Goal: Task Accomplishment & Management: Manage account settings

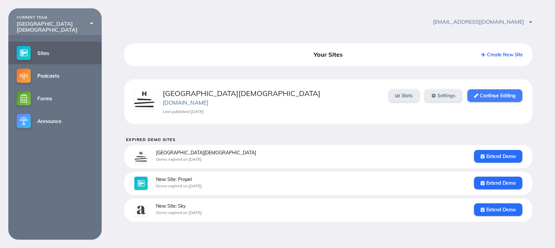
click at [499, 99] on link "Continue Editing" at bounding box center [494, 95] width 55 height 13
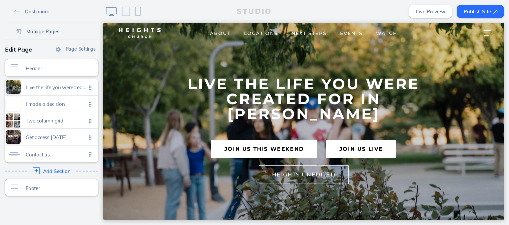
click at [34, 31] on span "Manage Pages" at bounding box center [42, 32] width 33 height 6
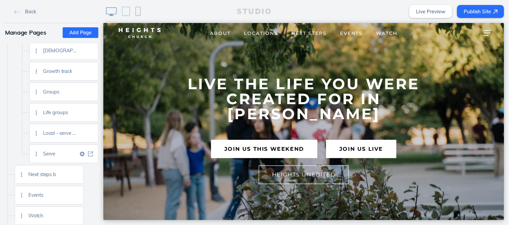
scroll to position [477, 0]
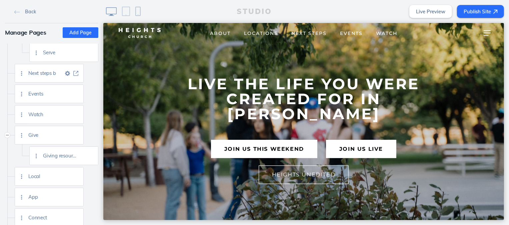
click at [75, 74] on img at bounding box center [75, 73] width 5 height 5
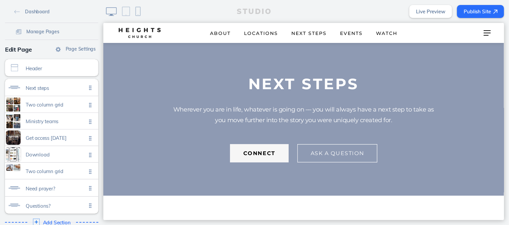
click at [260, 156] on button "connect" at bounding box center [259, 153] width 59 height 18
click at [50, 31] on span "Manage Pages" at bounding box center [42, 32] width 33 height 6
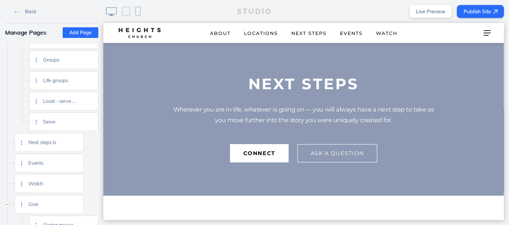
scroll to position [255, 0]
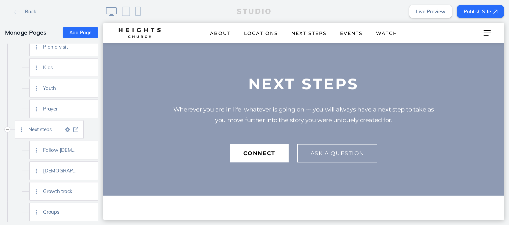
click at [76, 129] on img at bounding box center [75, 129] width 5 height 5
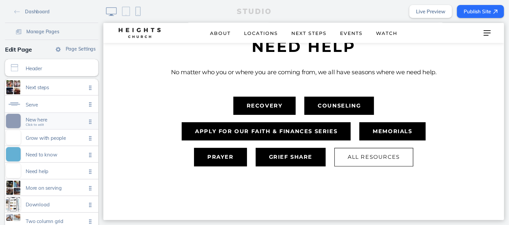
scroll to position [4, 0]
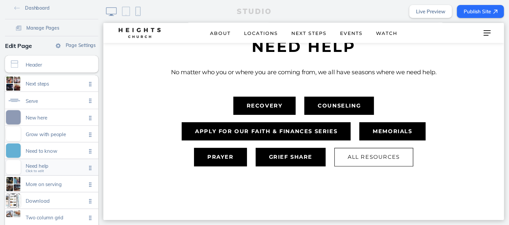
click at [49, 169] on span "Need help Click to edit" at bounding box center [56, 168] width 61 height 6
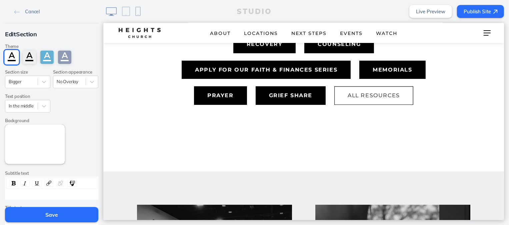
scroll to position [247, 0]
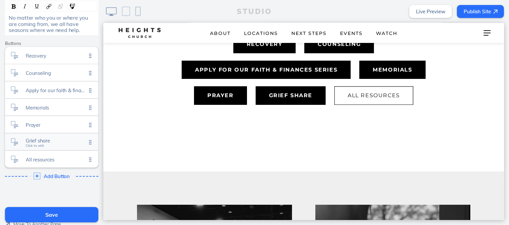
click at [32, 144] on span "Click to edit" at bounding box center [35, 146] width 18 height 4
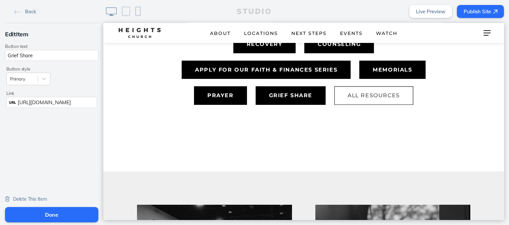
click at [39, 101] on span "https://heightschurch.churchcenter.com/registrations/events/3022448" at bounding box center [44, 102] width 53 height 6
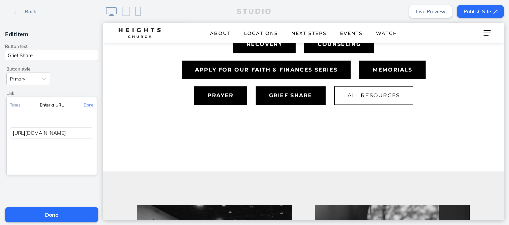
click at [39, 131] on input "https://heightschurch.churchcenter.com/registrations/events/3022448" at bounding box center [51, 133] width 83 height 11
paste input "people/forms/104560"
type input "https://heightschurch.churchcenter.com/people/forms/1045608"
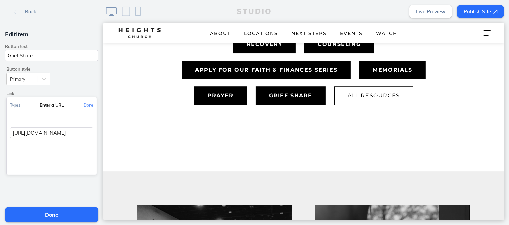
scroll to position [0, 62]
click at [85, 102] on button "Done" at bounding box center [88, 105] width 16 height 15
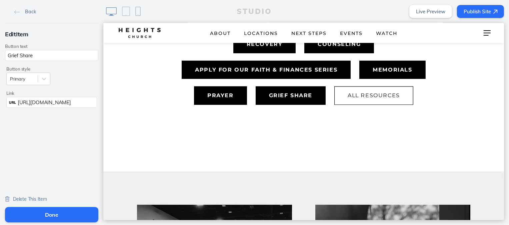
click at [61, 216] on button "Done" at bounding box center [51, 214] width 93 height 15
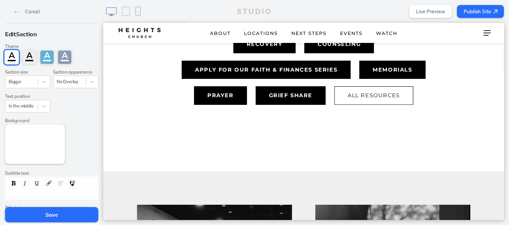
click at [61, 216] on button "Save" at bounding box center [51, 214] width 93 height 15
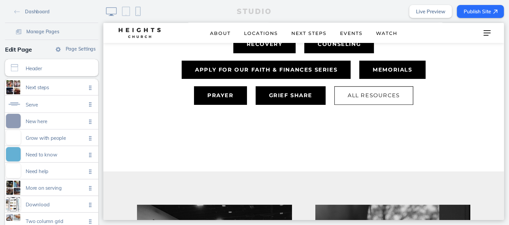
click at [441, 9] on link "Live Preview" at bounding box center [430, 11] width 43 height 13
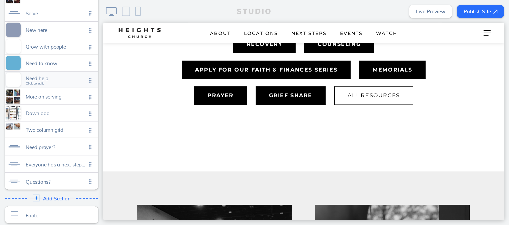
click at [51, 78] on span "Need help" at bounding box center [56, 79] width 61 height 6
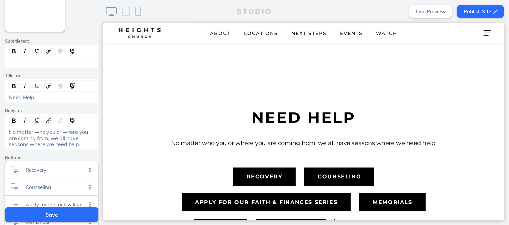
scroll to position [281, 0]
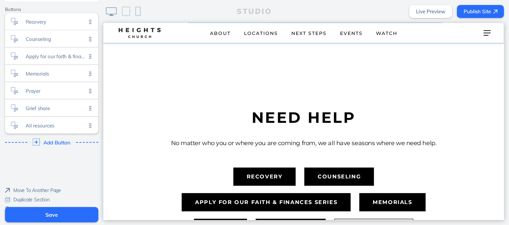
click at [54, 137] on div "Add Button Click to edit" at bounding box center [52, 142] width 98 height 12
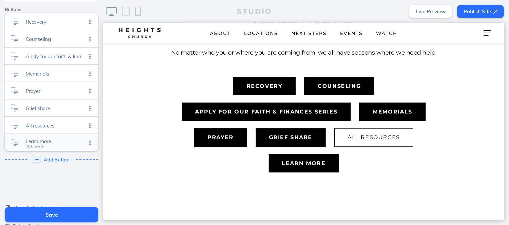
scroll to position [1414, 0]
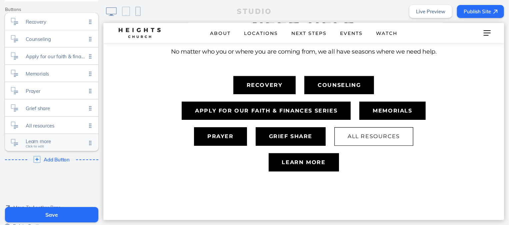
click at [53, 139] on span "Learn more" at bounding box center [56, 142] width 61 height 6
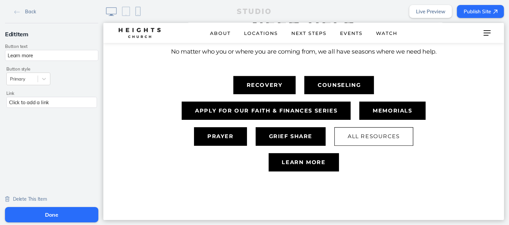
click at [41, 99] on div "Click to add a link" at bounding box center [51, 102] width 91 height 11
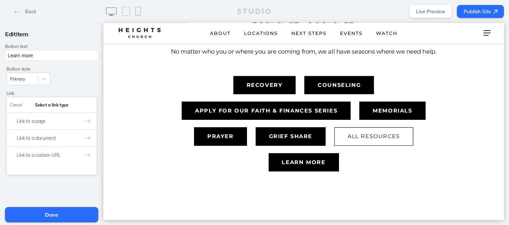
drag, startPoint x: 35, startPoint y: 151, endPoint x: 38, endPoint y: 146, distance: 5.8
click at [35, 151] on button "Link to a custom URL" at bounding box center [52, 155] width 90 height 17
click at [39, 133] on input "text" at bounding box center [51, 133] width 83 height 11
paste input "https://heightschurch.churchcenter.com/people/forms/1045632"
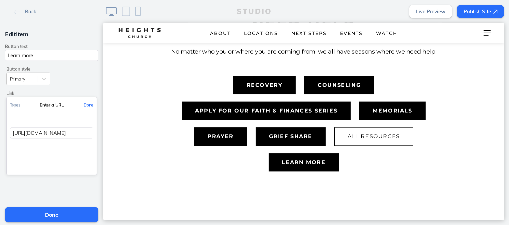
type input "https://heightschurch.churchcenter.com/people/forms/1045632"
click at [88, 106] on button "Done" at bounding box center [88, 105] width 16 height 15
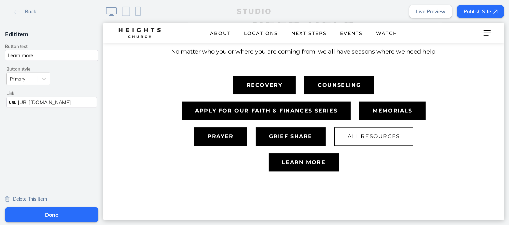
click at [60, 57] on input "Learn more" at bounding box center [51, 55] width 93 height 11
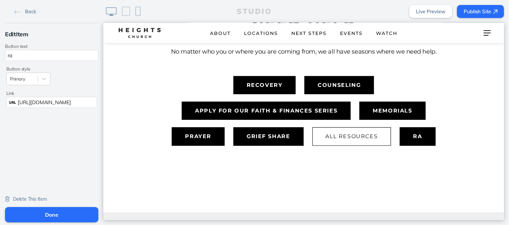
type input "r"
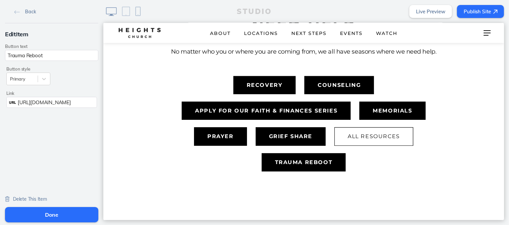
type input "Trauma Reboot"
click at [39, 215] on button "Done" at bounding box center [51, 214] width 93 height 15
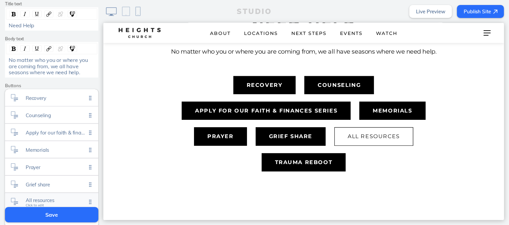
scroll to position [233, 0]
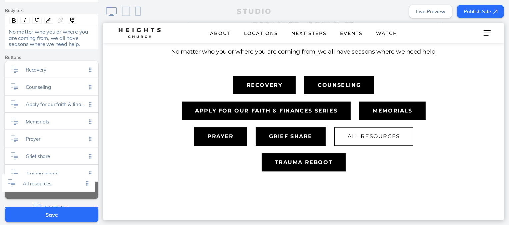
drag, startPoint x: 87, startPoint y: 173, endPoint x: 86, endPoint y: 183, distance: 10.7
click at [86, 183] on ul "Recovery Click to edit Counseling Click to edit Apply for our faith & finances …" at bounding box center [51, 130] width 93 height 138
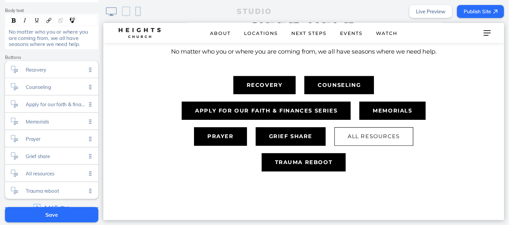
click at [76, 211] on button "Save" at bounding box center [51, 214] width 93 height 15
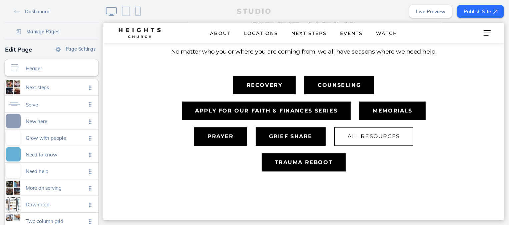
click at [428, 12] on link "Live Preview" at bounding box center [430, 11] width 43 height 13
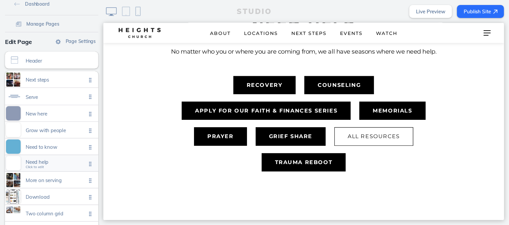
click at [53, 165] on span "Need help Click to edit" at bounding box center [56, 164] width 61 height 6
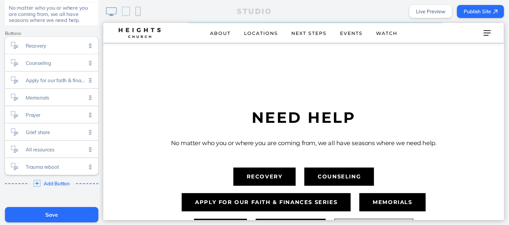
scroll to position [307, 0]
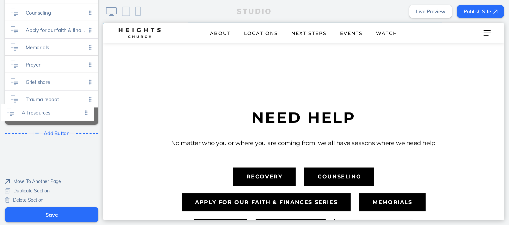
drag, startPoint x: 89, startPoint y: 97, endPoint x: 87, endPoint y: 111, distance: 14.4
click at [87, 111] on ul "Recovery Click to edit Counseling Click to edit Apply for our faith & finances …" at bounding box center [51, 56] width 93 height 138
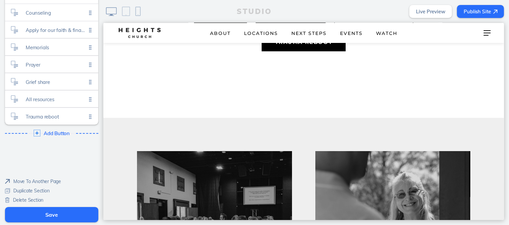
scroll to position [1495, 0]
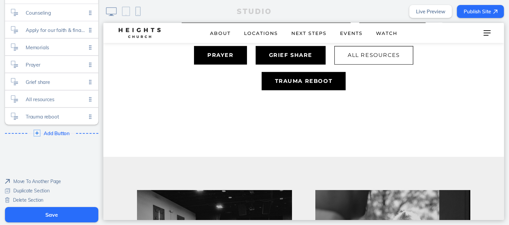
click at [427, 11] on link "Live Preview" at bounding box center [430, 11] width 43 height 13
drag, startPoint x: 87, startPoint y: 115, endPoint x: 89, endPoint y: 86, distance: 29.8
click at [89, 86] on ul "Recovery Click to edit Counseling Click to edit Apply for our faith & finances …" at bounding box center [51, 56] width 93 height 138
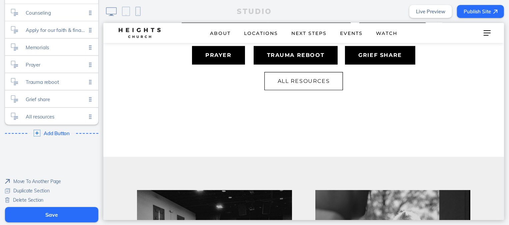
click at [442, 12] on link "Live Preview" at bounding box center [430, 11] width 43 height 13
click at [48, 211] on button "Save" at bounding box center [51, 214] width 93 height 15
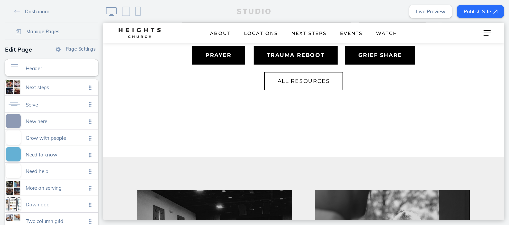
click at [427, 12] on link "Live Preview" at bounding box center [430, 11] width 43 height 13
click at [492, 11] on button "Publish Site" at bounding box center [480, 11] width 47 height 13
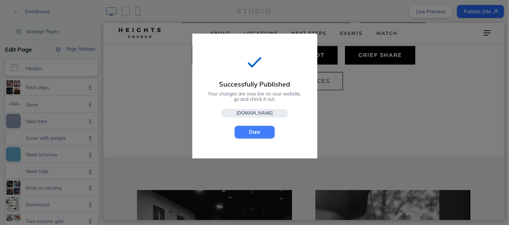
click at [258, 134] on button "Done" at bounding box center [255, 132] width 40 height 13
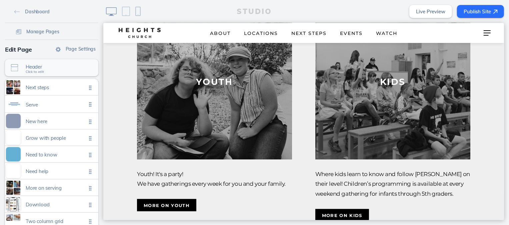
scroll to position [2350, 0]
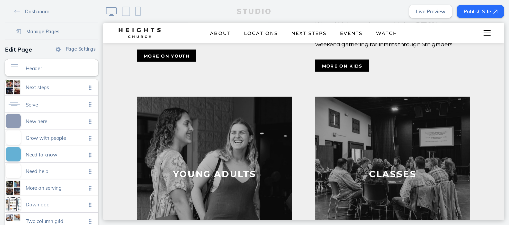
click at [481, 33] on div at bounding box center [487, 33] width 26 height 20
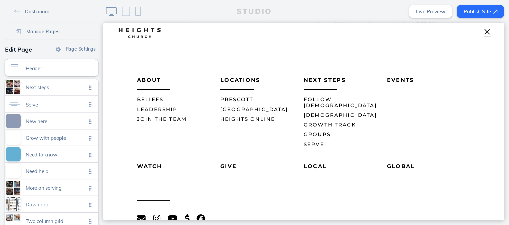
scroll to position [4, 0]
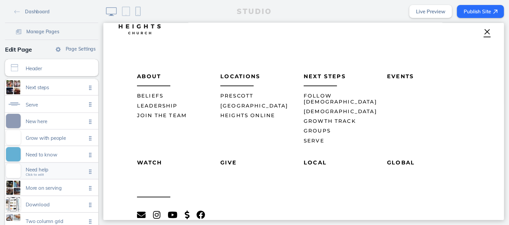
click at [34, 170] on span "Need help" at bounding box center [56, 170] width 61 height 6
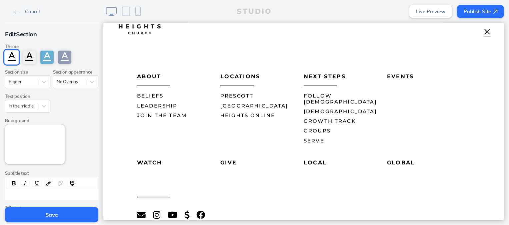
scroll to position [1322, 0]
click at [28, 10] on span "Cancel" at bounding box center [32, 12] width 15 height 6
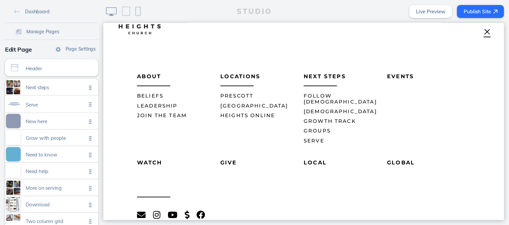
click at [480, 31] on div at bounding box center [487, 33] width 26 height 20
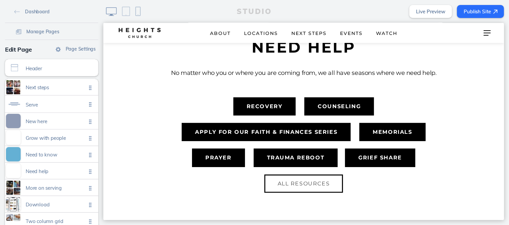
scroll to position [1401, 0]
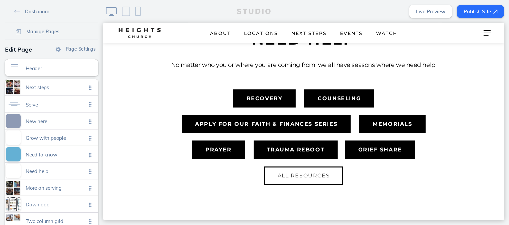
click at [319, 185] on button "All Resources" at bounding box center [303, 175] width 79 height 18
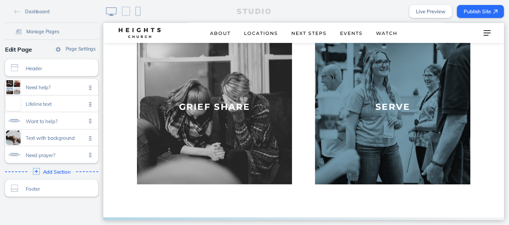
scroll to position [509, 0]
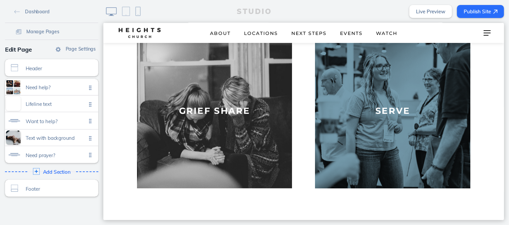
click at [390, 99] on img at bounding box center [393, 111] width 160 height 160
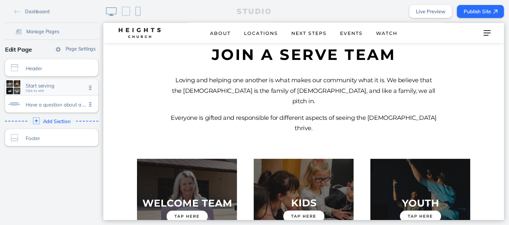
click at [51, 89] on span "Start serving Click to edit" at bounding box center [56, 88] width 61 height 6
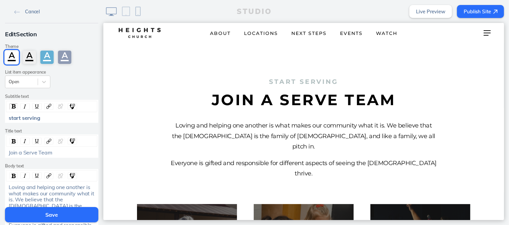
click at [32, 11] on span "Cancel" at bounding box center [32, 12] width 15 height 6
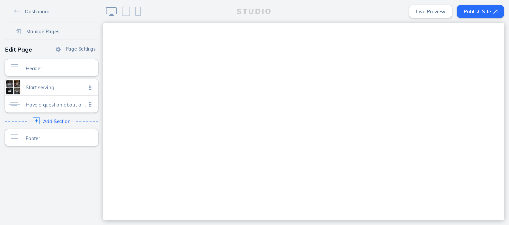
scroll to position [509, 0]
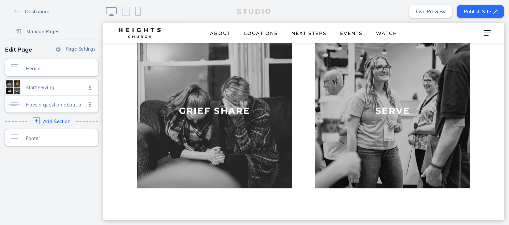
click at [34, 36] on link "Manage Pages" at bounding box center [37, 31] width 49 height 10
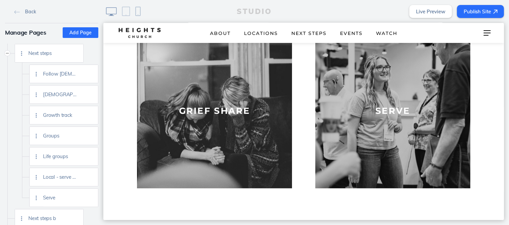
scroll to position [327, 0]
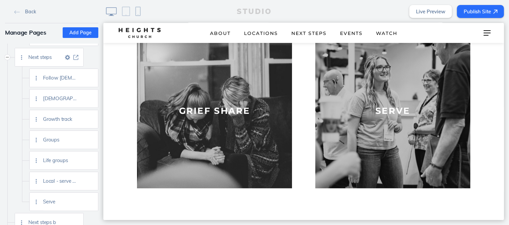
click at [77, 57] on img at bounding box center [75, 57] width 5 height 5
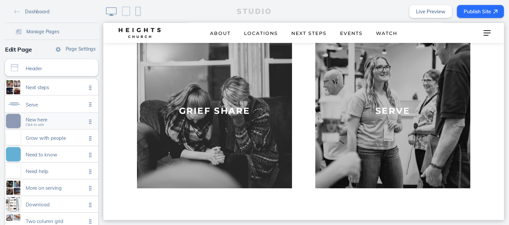
scroll to position [41, 0]
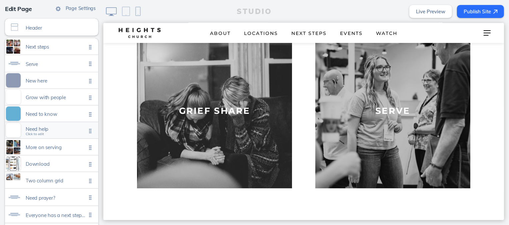
click at [61, 127] on span "Need help" at bounding box center [56, 129] width 61 height 6
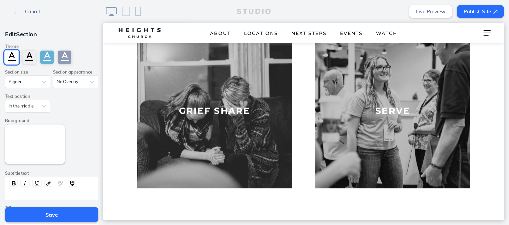
click at [28, 13] on span "Cancel" at bounding box center [32, 12] width 15 height 6
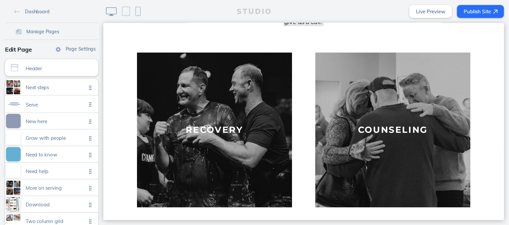
scroll to position [0, 0]
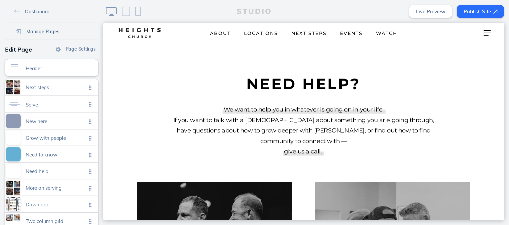
click at [35, 31] on span "Manage Pages" at bounding box center [42, 32] width 33 height 6
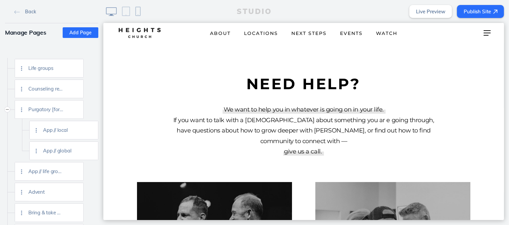
scroll to position [1944, 0]
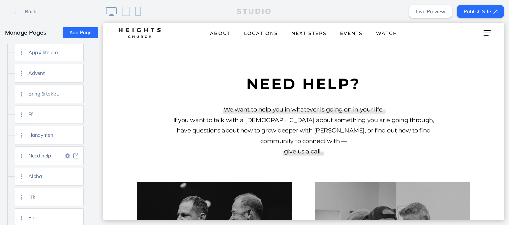
click at [65, 157] on img at bounding box center [67, 156] width 5 height 5
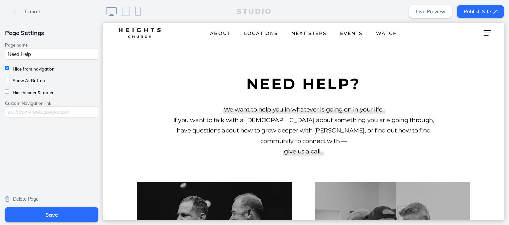
click at [35, 12] on span "Cancel" at bounding box center [32, 12] width 15 height 6
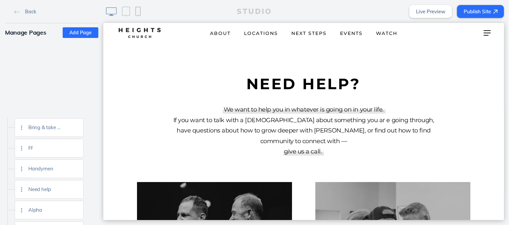
scroll to position [1985, 0]
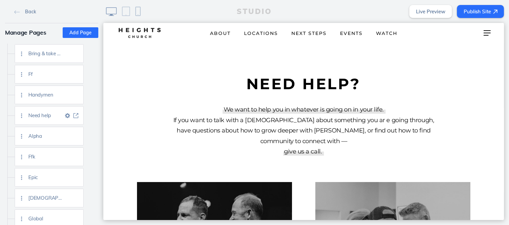
click at [78, 116] on img at bounding box center [75, 115] width 5 height 5
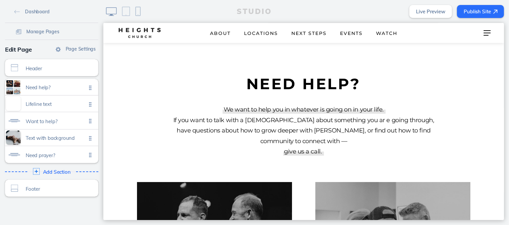
scroll to position [150, 0]
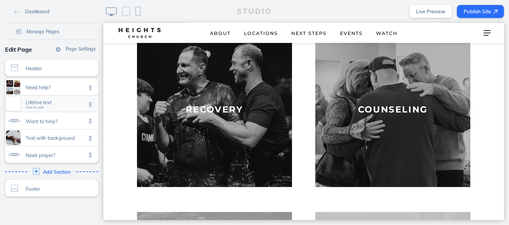
click at [52, 96] on div "Lifeline text Click to edit" at bounding box center [51, 104] width 93 height 16
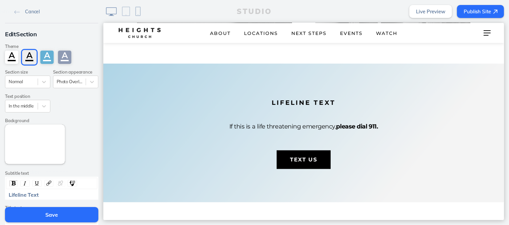
scroll to position [677, 0]
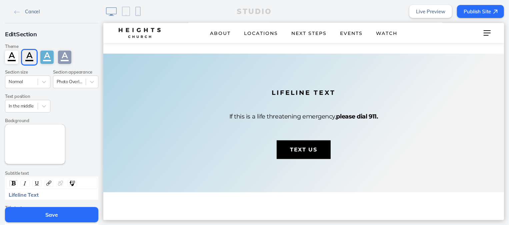
click at [30, 15] on link "Cancel" at bounding box center [27, 11] width 31 height 10
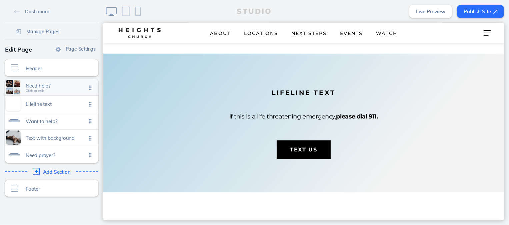
click at [39, 84] on span "Need help?" at bounding box center [56, 86] width 61 height 6
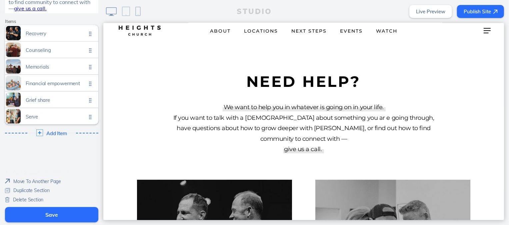
scroll to position [0, 0]
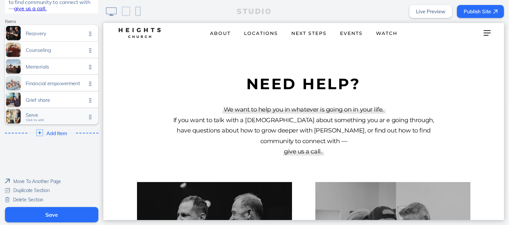
click at [65, 113] on span "Serve" at bounding box center [56, 115] width 61 height 6
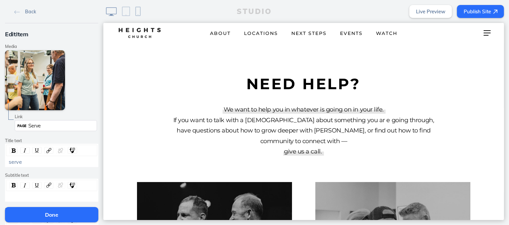
scroll to position [20, 0]
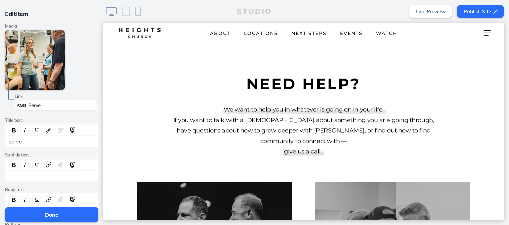
click at [35, 105] on span "Serve" at bounding box center [34, 105] width 12 height 6
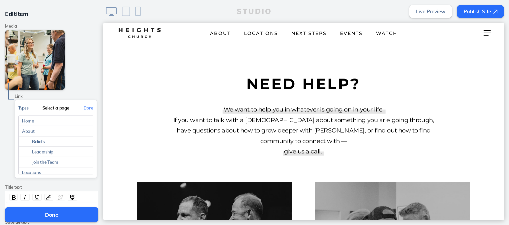
click at [23, 108] on button "Types" at bounding box center [23, 108] width 17 height 15
drag, startPoint x: 38, startPoint y: 156, endPoint x: 42, endPoint y: 141, distance: 14.9
click at [39, 155] on button "Link to a custom URL" at bounding box center [56, 158] width 82 height 17
click at [43, 139] on input "text" at bounding box center [55, 136] width 75 height 11
paste input "https://heightschurch.churchcenter.com/people/forms/1045632"
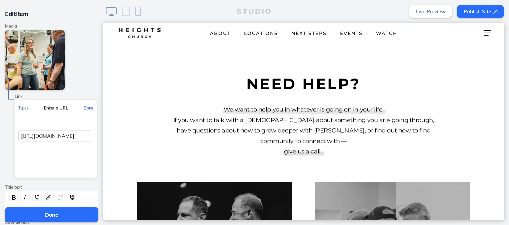
scroll to position [0, 70]
type input "https://heightschurch.churchcenter.com/people/forms/1045632"
click at [85, 108] on button "Done" at bounding box center [88, 108] width 16 height 15
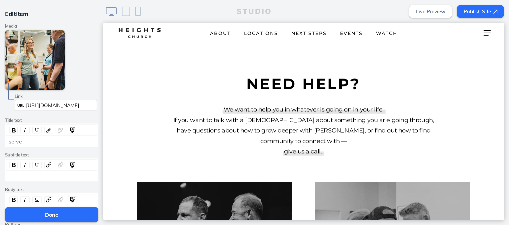
scroll to position [0, 0]
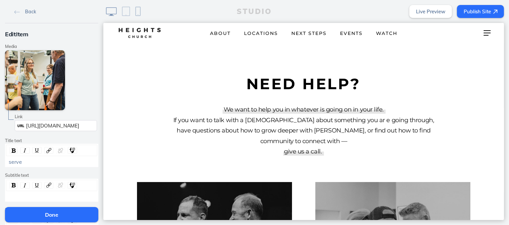
click at [41, 163] on div "serve" at bounding box center [52, 162] width 86 height 6
click at [42, 163] on div "serve" at bounding box center [52, 162] width 86 height 6
click at [49, 217] on button "Done" at bounding box center [51, 214] width 93 height 15
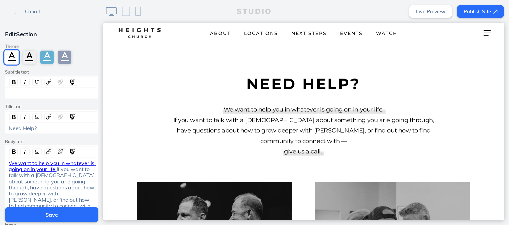
click at [49, 217] on button "Save" at bounding box center [51, 214] width 93 height 15
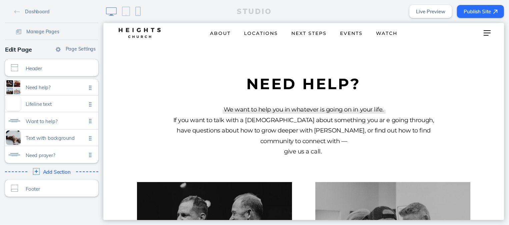
click at [444, 12] on link "Live Preview" at bounding box center [430, 11] width 43 height 13
drag, startPoint x: 52, startPoint y: 25, endPoint x: 50, endPoint y: 28, distance: 4.3
click at [51, 26] on div "Dashboard Manage Pages" at bounding box center [51, 20] width 93 height 40
click at [49, 30] on span "Manage Pages" at bounding box center [42, 32] width 33 height 6
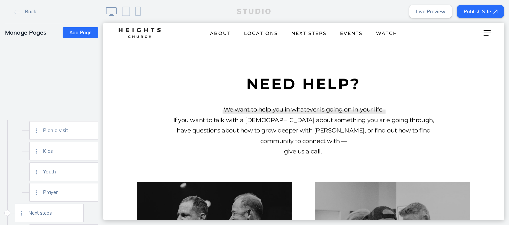
scroll to position [293, 0]
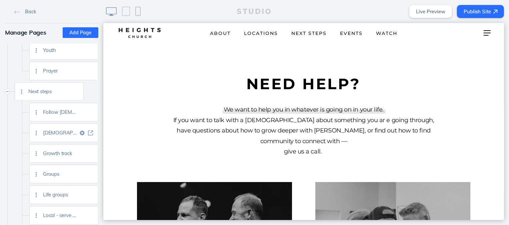
click at [89, 131] on img at bounding box center [90, 133] width 5 height 5
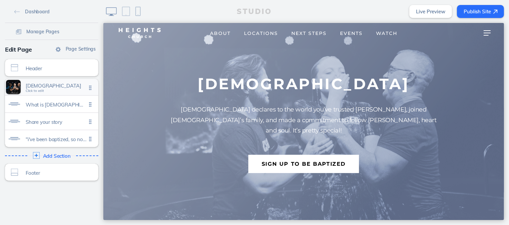
click at [63, 89] on span "Baptism Click to edit" at bounding box center [56, 88] width 61 height 6
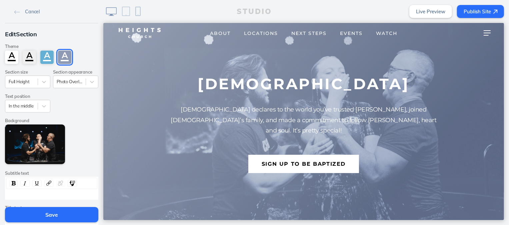
scroll to position [149, 0]
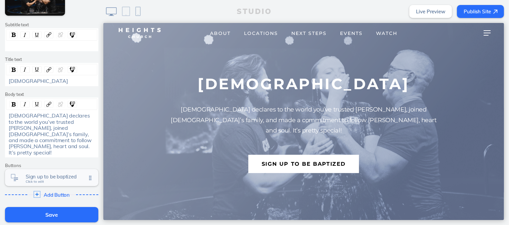
click at [49, 176] on span "Sign up to be baptized Click to edit" at bounding box center [56, 179] width 61 height 6
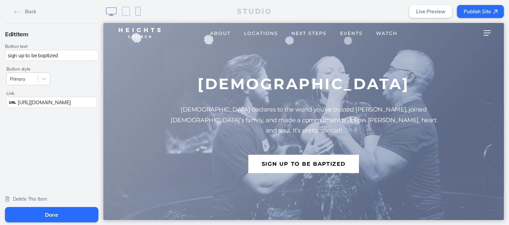
click at [45, 101] on span "https://heightschurch.churchcenter.com/registrations/events/category/92084" at bounding box center [44, 102] width 53 height 6
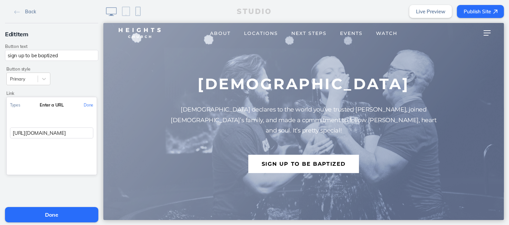
click at [50, 133] on input "https://heightschurch.churchcenter.com/registrations/events/category/92084" at bounding box center [51, 133] width 83 height 11
paste input "people/forms/1016767"
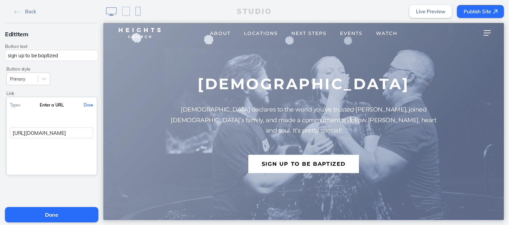
type input "https://heightschurch.churchcenter.com/people/forms/1016767"
click at [86, 104] on button "Done" at bounding box center [88, 105] width 16 height 15
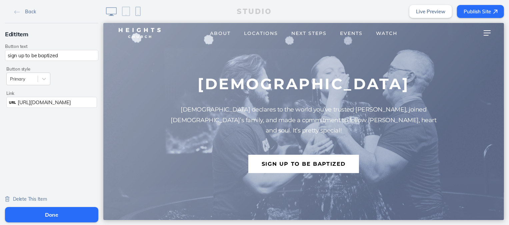
click at [60, 212] on button "Done" at bounding box center [51, 214] width 93 height 15
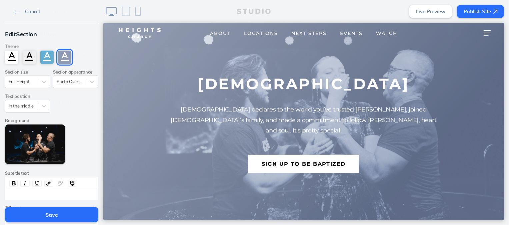
click at [60, 211] on button "Save" at bounding box center [51, 214] width 93 height 15
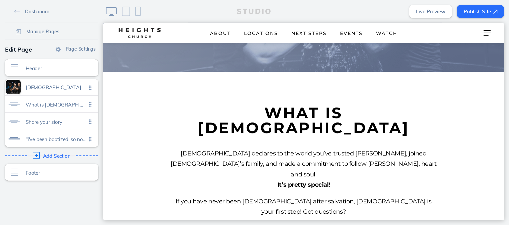
scroll to position [243, 0]
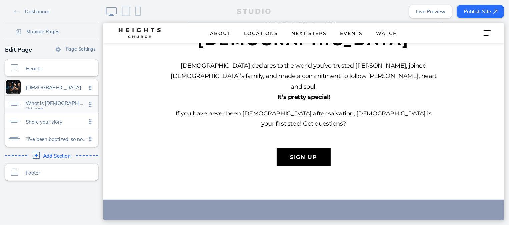
click at [64, 104] on span "What is baptism" at bounding box center [56, 103] width 61 height 6
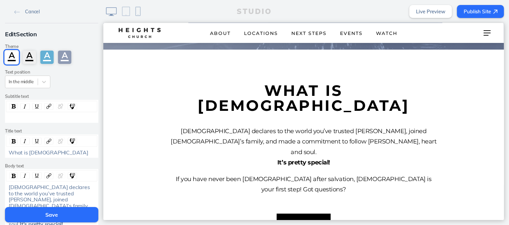
scroll to position [101, 0]
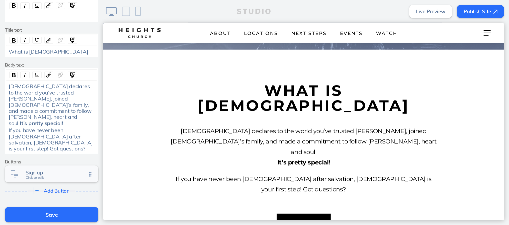
click at [51, 170] on span "Sign up" at bounding box center [56, 173] width 61 height 6
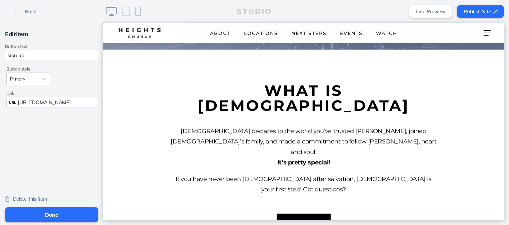
click at [63, 102] on span "https://heightschurch.churchcenter.com/registrations/events/category/92084" at bounding box center [44, 102] width 53 height 6
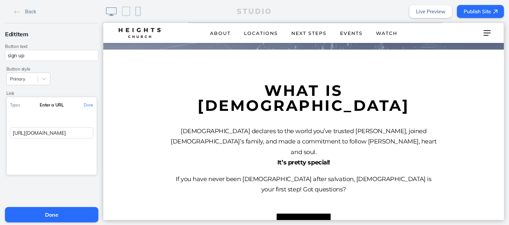
click at [61, 133] on input "https://heightschurch.churchcenter.com/registrations/events/category/92084" at bounding box center [51, 133] width 83 height 11
paste input "people/forms/1016767"
type input "https://heightschurch.churchcenter.com/people/forms/1016767"
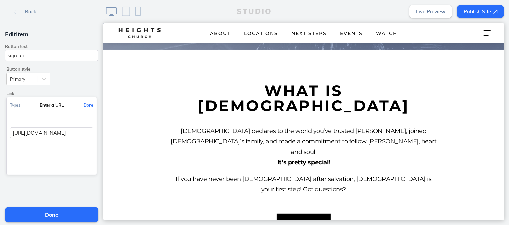
scroll to position [0, 62]
click at [86, 104] on button "Done" at bounding box center [88, 105] width 16 height 15
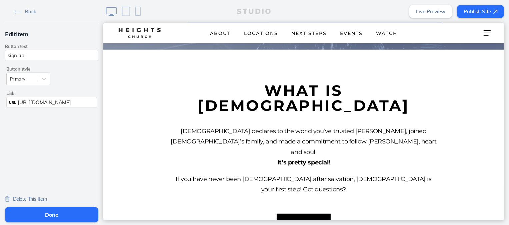
click at [64, 220] on button "Done" at bounding box center [51, 214] width 93 height 15
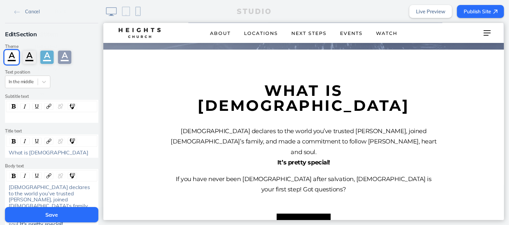
click at [65, 214] on button "Save" at bounding box center [51, 214] width 93 height 15
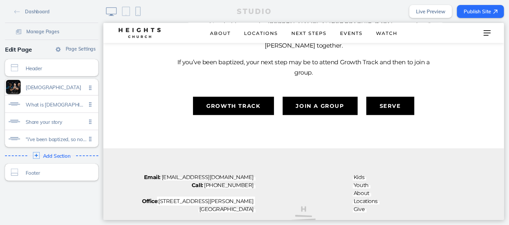
scroll to position [674, 0]
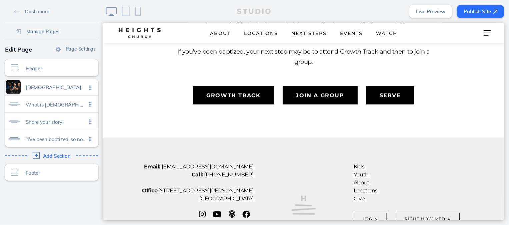
click at [445, 11] on link "Live Preview" at bounding box center [430, 11] width 43 height 13
click at [466, 14] on button "Publish Site" at bounding box center [480, 11] width 47 height 13
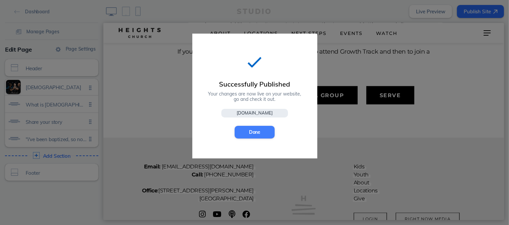
click at [252, 134] on button "Done" at bounding box center [255, 132] width 40 height 13
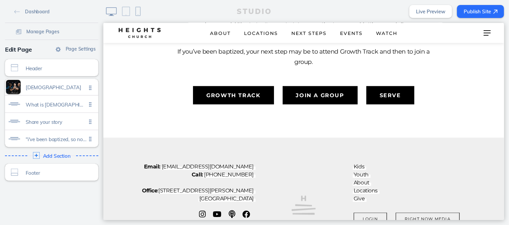
click at [251, 163] on div "Email: hello@heightschurch.com Call: (928) 445-1421 Office : 106 W Gurley St Su…" at bounding box center [303, 206] width 374 height 86
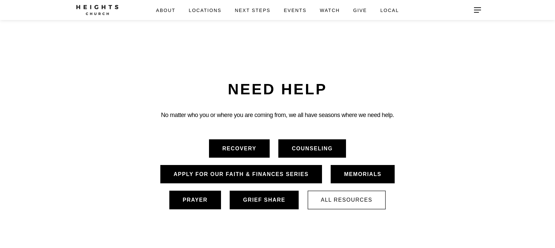
scroll to position [1394, 0]
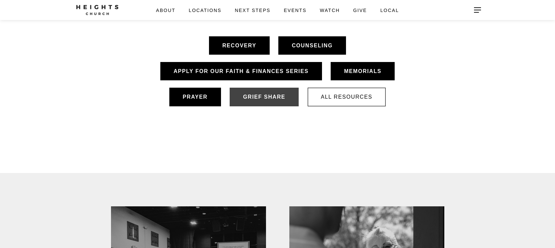
click at [230, 106] on button "Grief Share" at bounding box center [264, 97] width 69 height 18
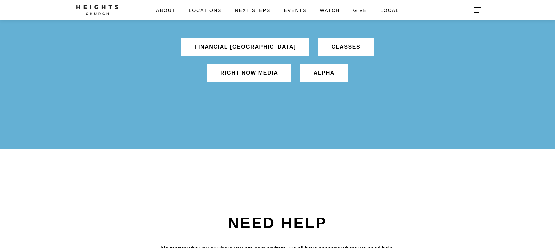
scroll to position [1411, 0]
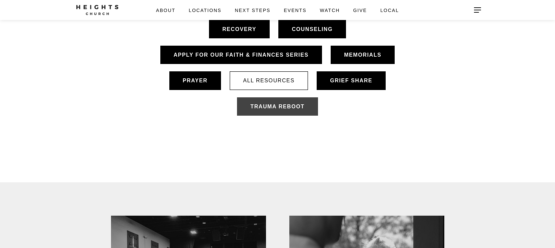
click at [263, 116] on button "Trauma Reboot" at bounding box center [277, 106] width 81 height 18
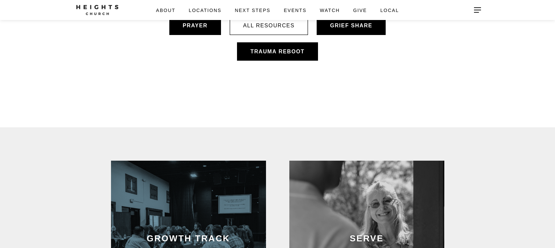
scroll to position [1623, 0]
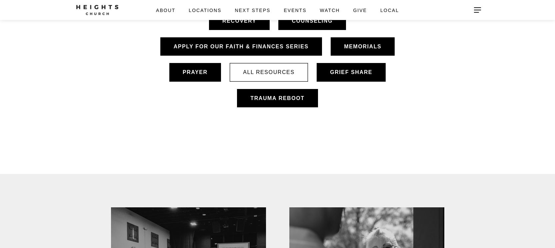
scroll to position [1415, 0]
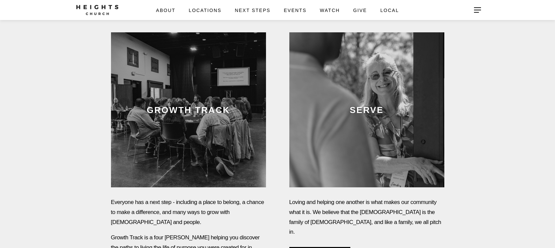
scroll to position [1469, 0]
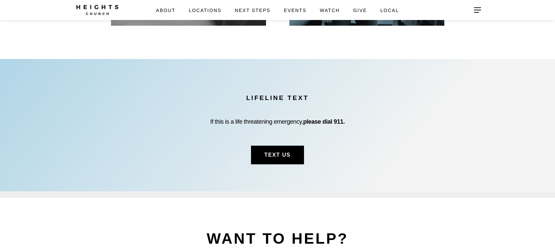
scroll to position [450, 0]
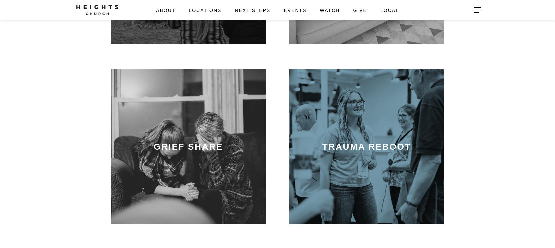
click at [359, 132] on img at bounding box center [367, 147] width 160 height 160
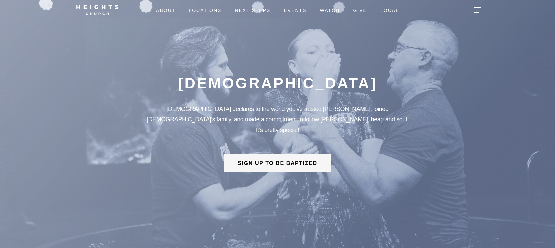
click at [276, 160] on button "sign up to be baptized" at bounding box center [277, 163] width 106 height 18
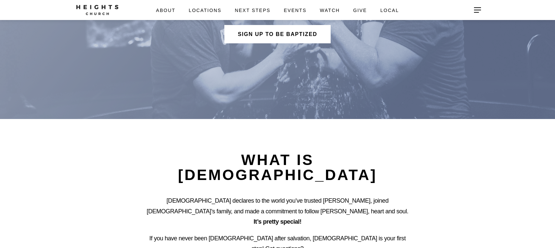
scroll to position [188, 0]
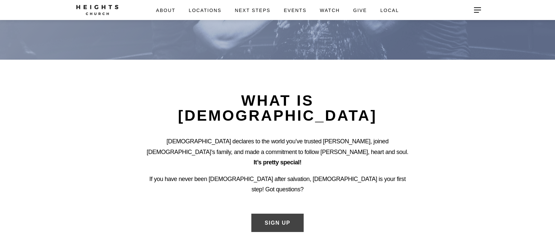
click at [279, 214] on button "sign up" at bounding box center [277, 223] width 52 height 18
